Goal: Check status

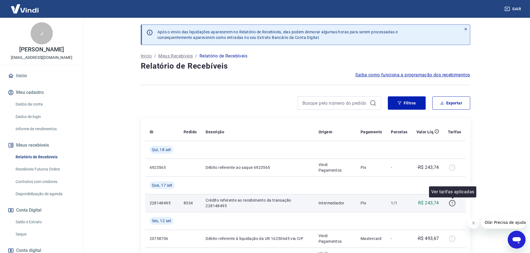
click at [453, 206] on icon "button" at bounding box center [452, 203] width 6 height 6
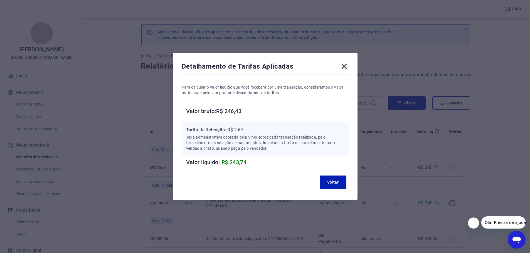
click at [346, 65] on icon at bounding box center [344, 66] width 9 height 9
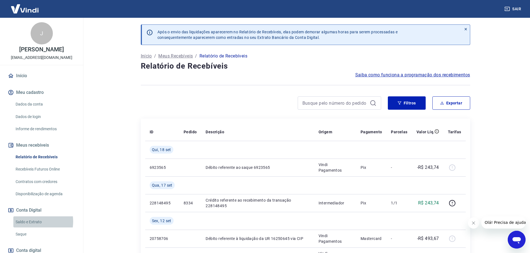
click at [29, 228] on link "Saldo e Extrato" at bounding box center [44, 222] width 63 height 11
